Goal: Task Accomplishment & Management: Use online tool/utility

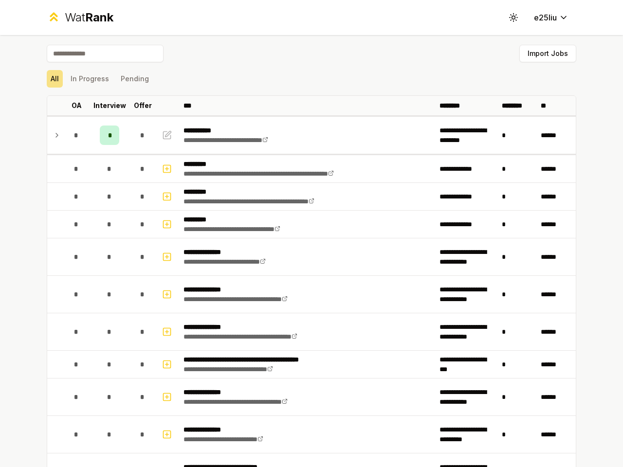
click at [510, 18] on icon at bounding box center [513, 17] width 9 height 9
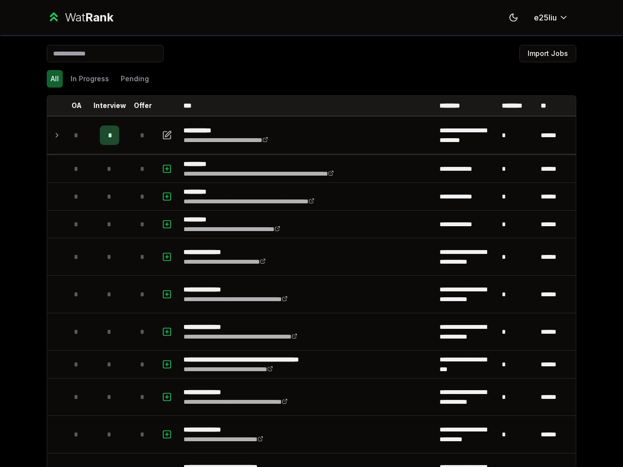
click at [543, 54] on button "Import Jobs" at bounding box center [547, 54] width 57 height 18
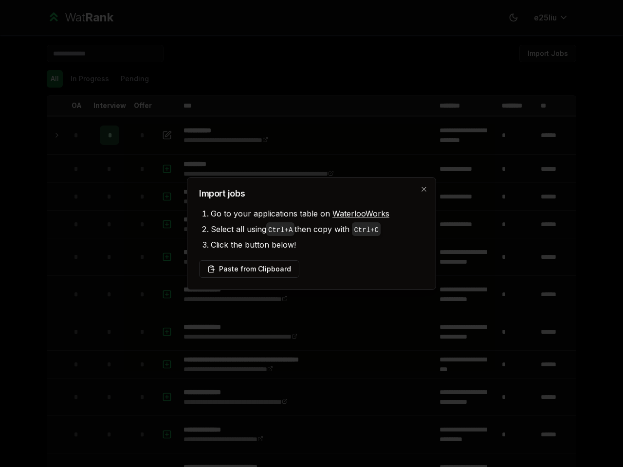
click at [51, 79] on div at bounding box center [311, 233] width 623 height 467
click at [86, 79] on div at bounding box center [311, 233] width 623 height 467
click at [130, 79] on button "Pending" at bounding box center [135, 79] width 36 height 18
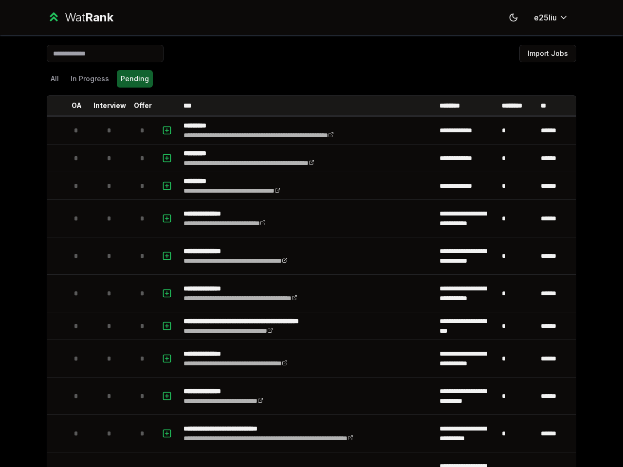
click at [51, 106] on th at bounding box center [55, 105] width 16 height 19
click at [73, 106] on p "OA" at bounding box center [77, 106] width 10 height 10
click at [106, 106] on p "Interview" at bounding box center [109, 106] width 33 height 10
click at [139, 106] on p "Offer" at bounding box center [143, 106] width 18 height 10
